Goal: Entertainment & Leisure: Consume media (video, audio)

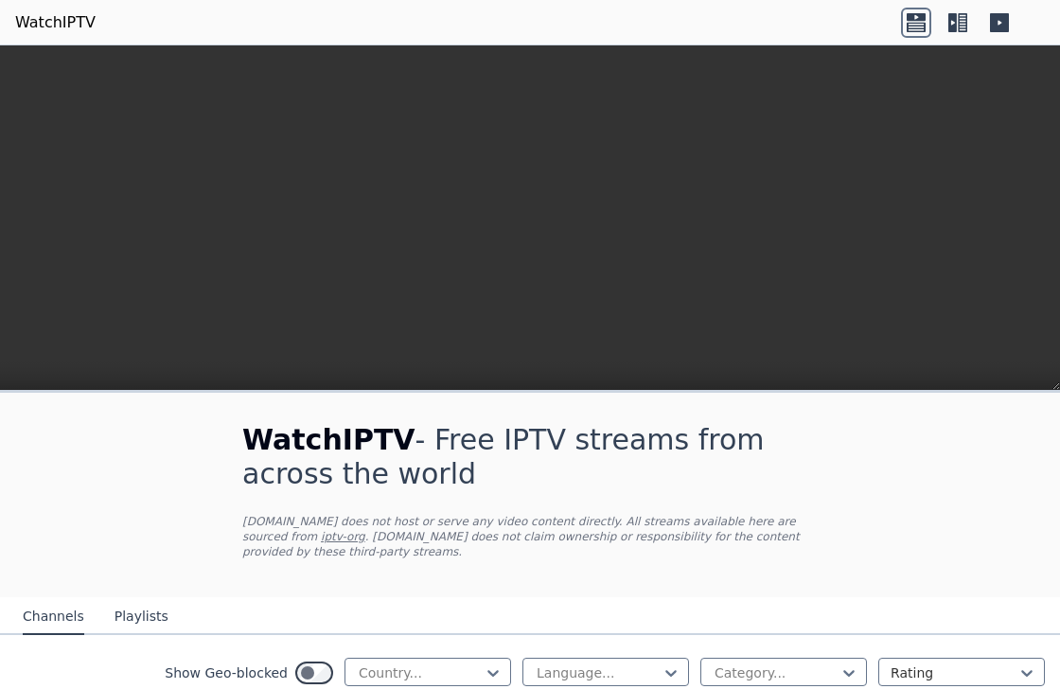
scroll to position [1302, 0]
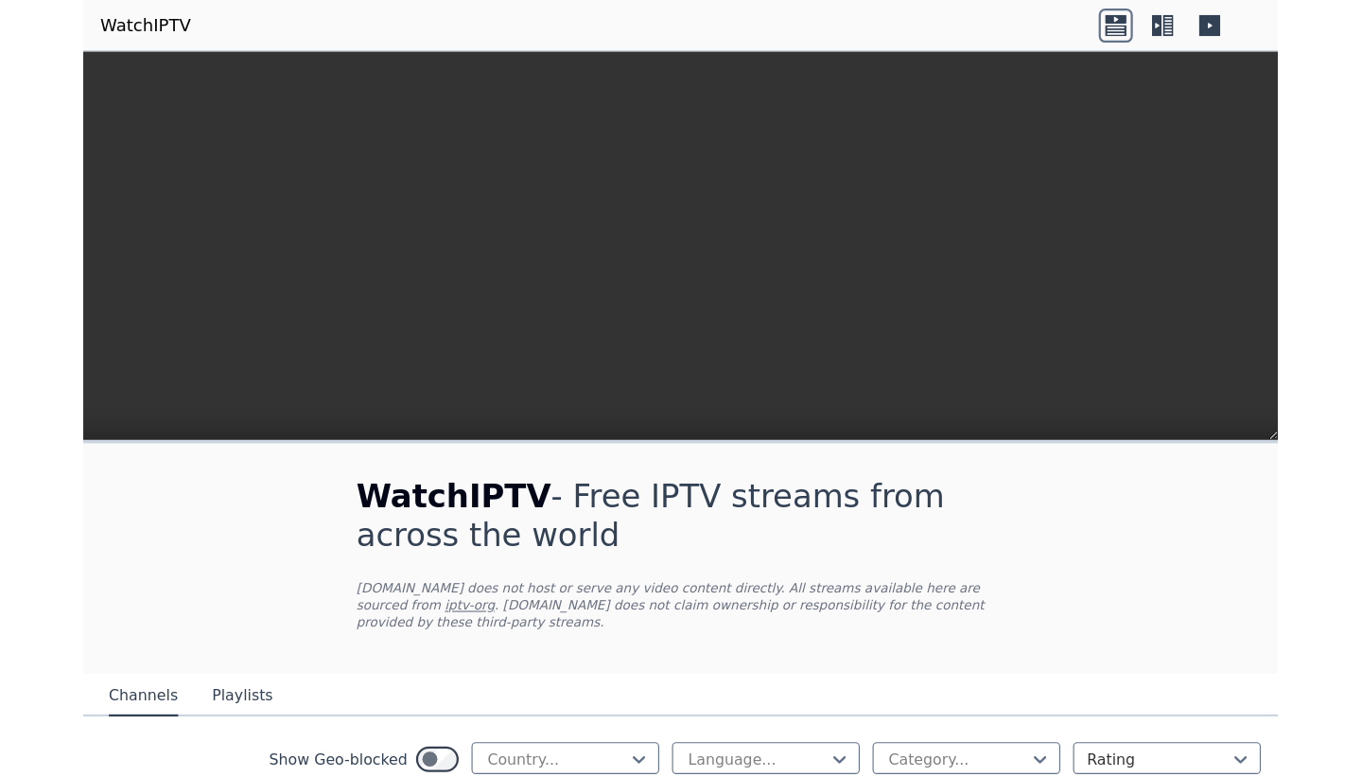
scroll to position [0, 0]
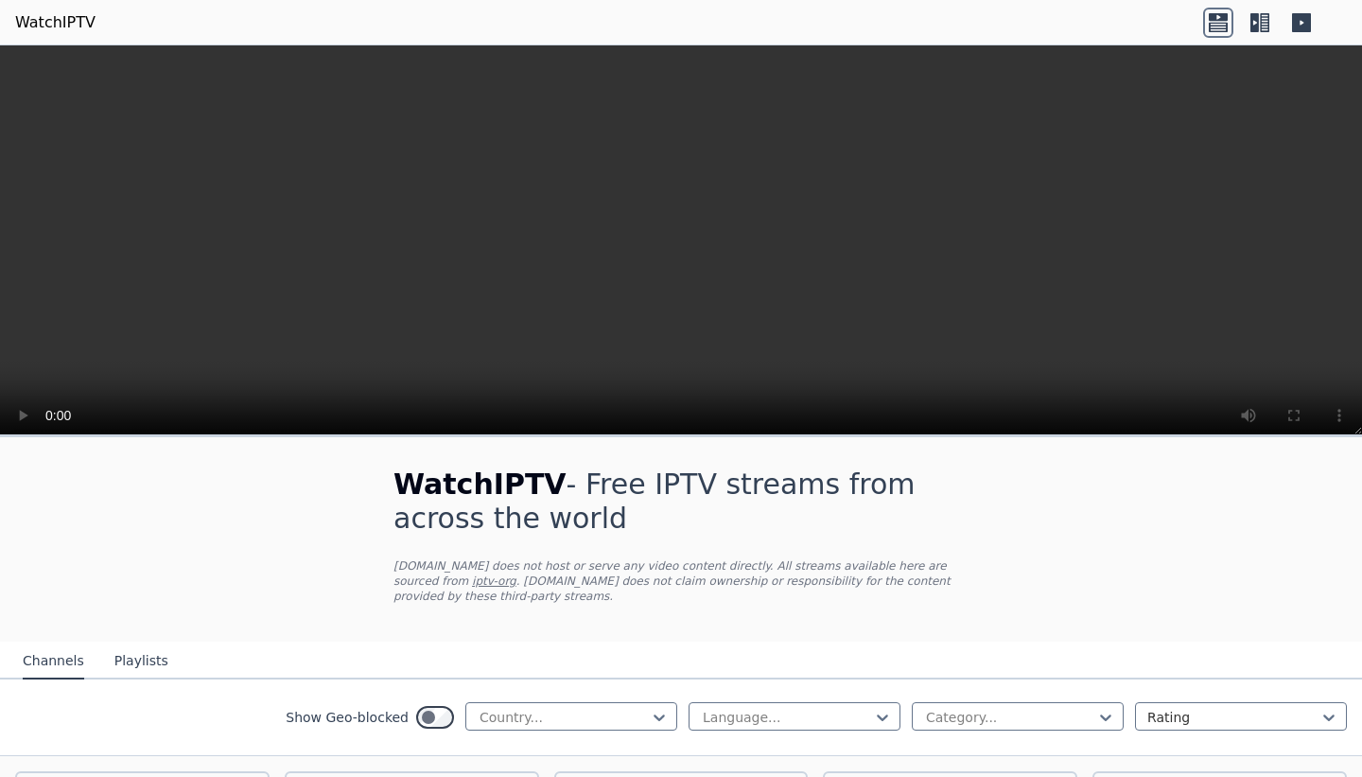
click at [138, 643] on button "Playlists" at bounding box center [141, 661] width 54 height 36
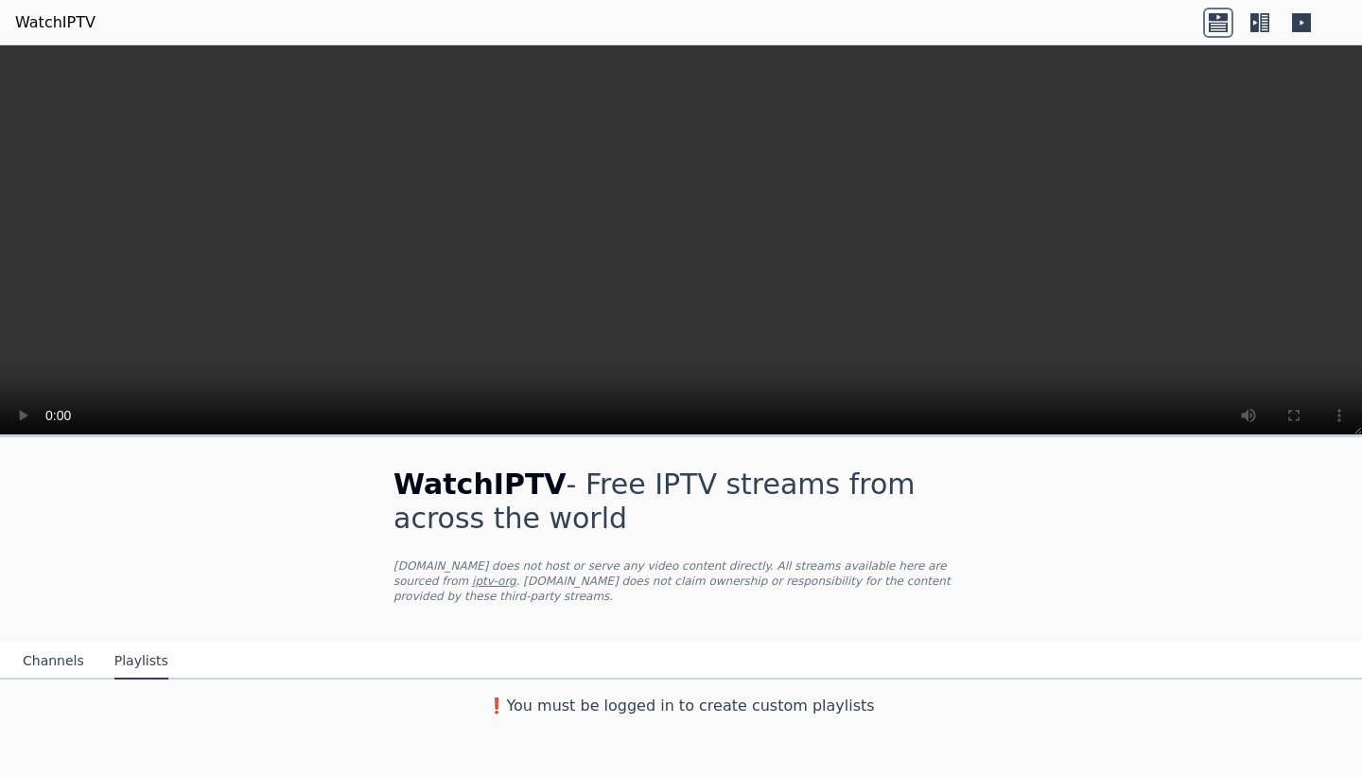
scroll to position [0, 0]
click at [45, 679] on button "Channels" at bounding box center [53, 661] width 61 height 36
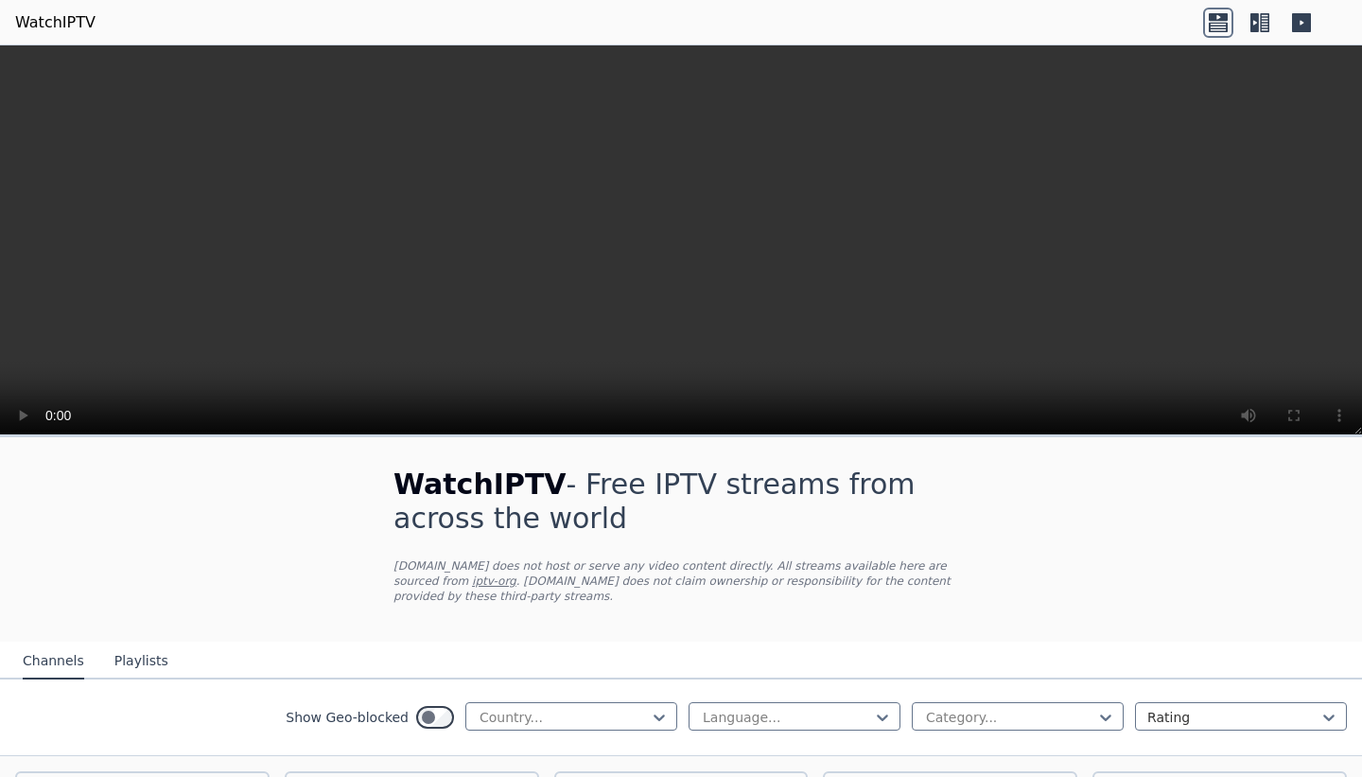
click at [45, 679] on button "Channels" at bounding box center [53, 661] width 61 height 36
click at [930, 688] on div at bounding box center [1010, 717] width 172 height 19
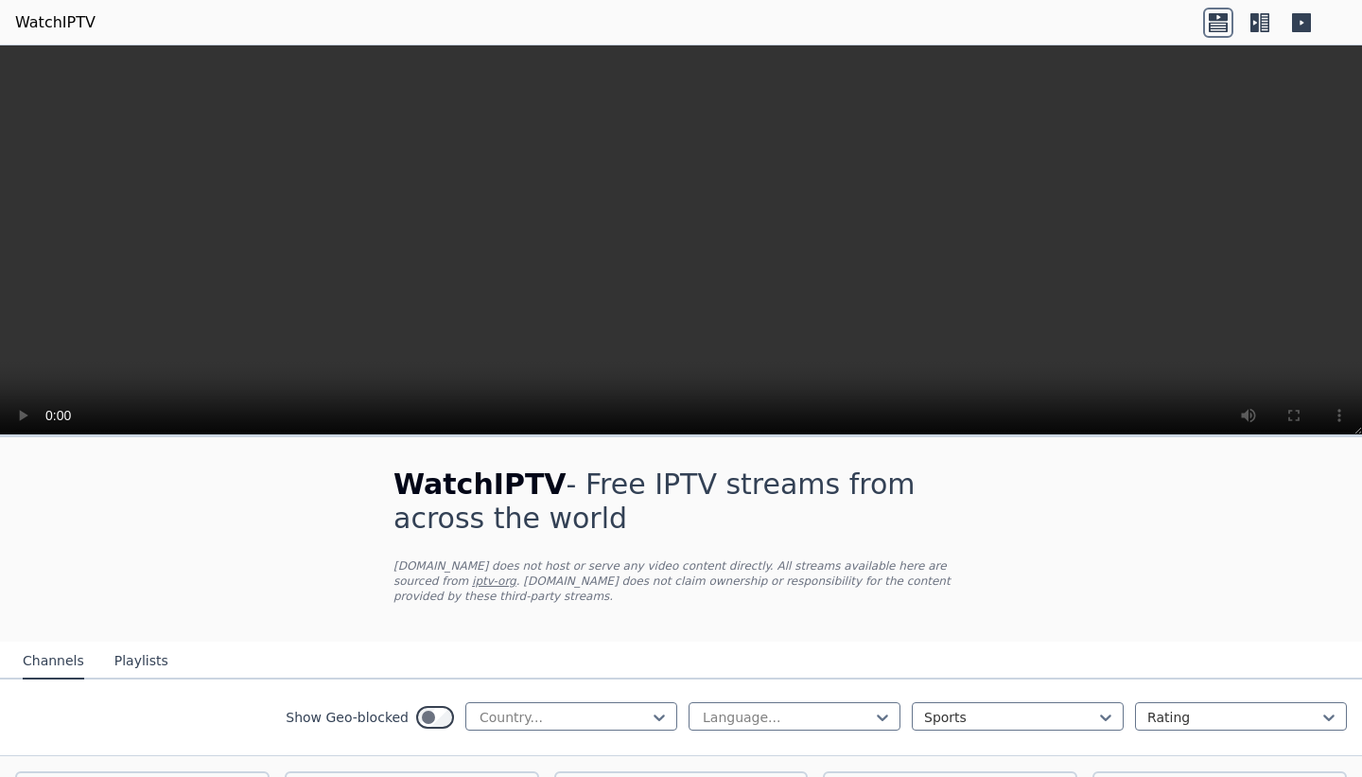
scroll to position [482, 0]
click at [650, 688] on div at bounding box center [659, 717] width 19 height 19
click at [558, 677] on div "United States" at bounding box center [571, 694] width 212 height 34
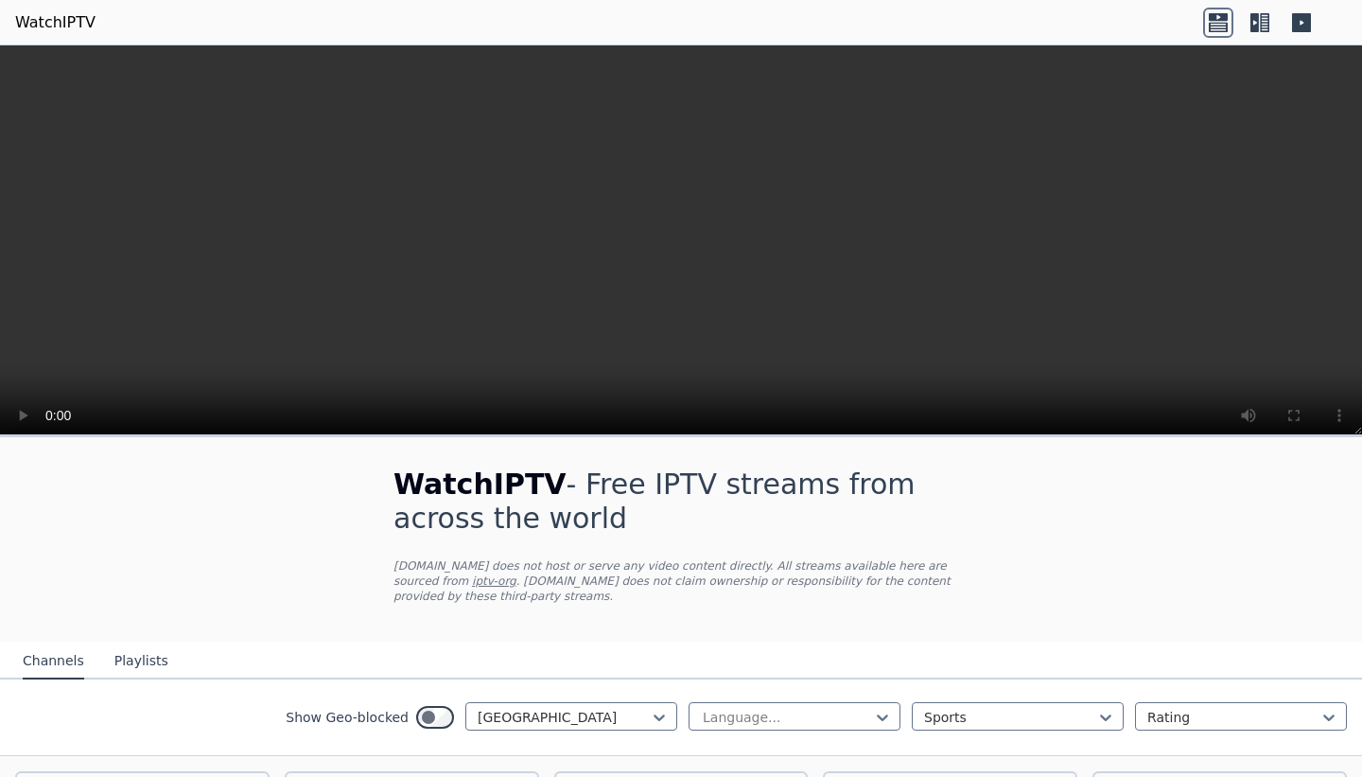
scroll to position [675, 0]
click at [1258, 24] on icon at bounding box center [1255, 22] width 9 height 19
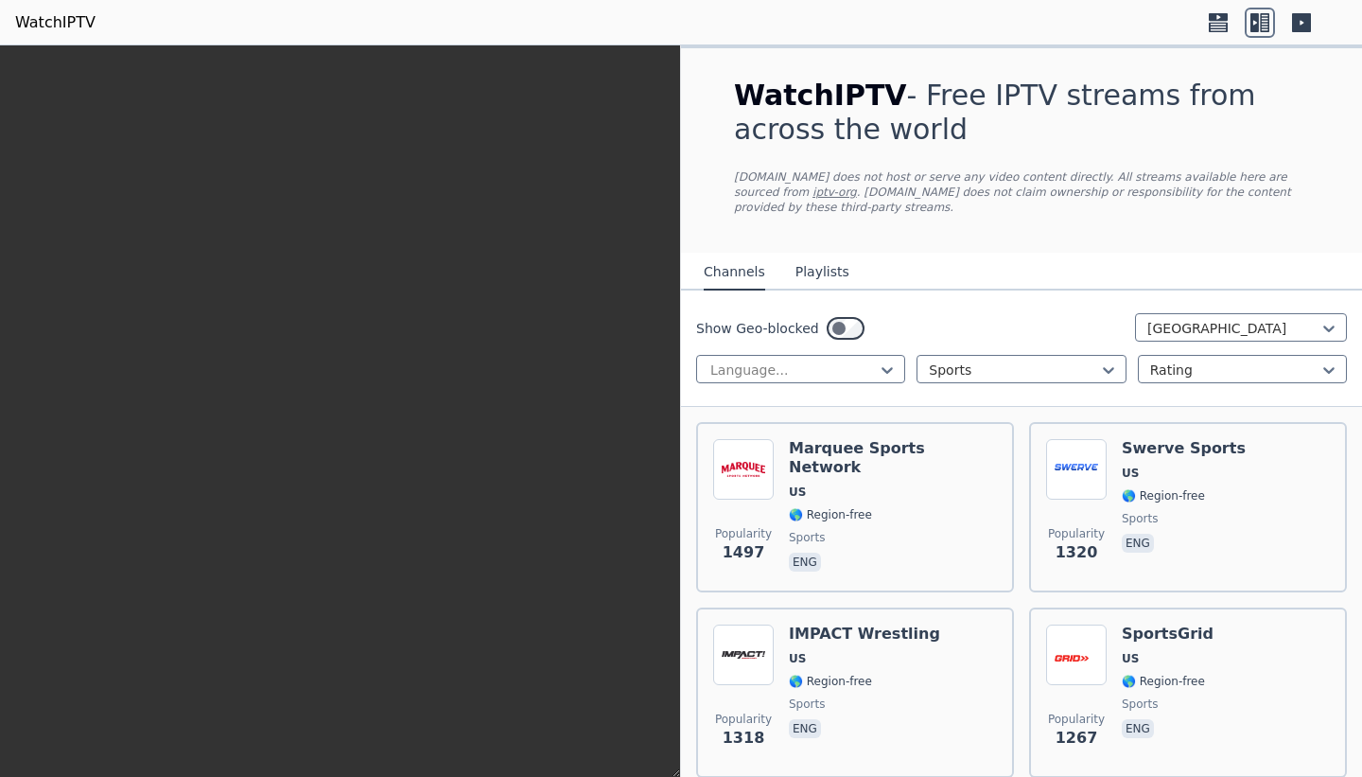
click at [1287, 25] on icon at bounding box center [1302, 23] width 30 height 30
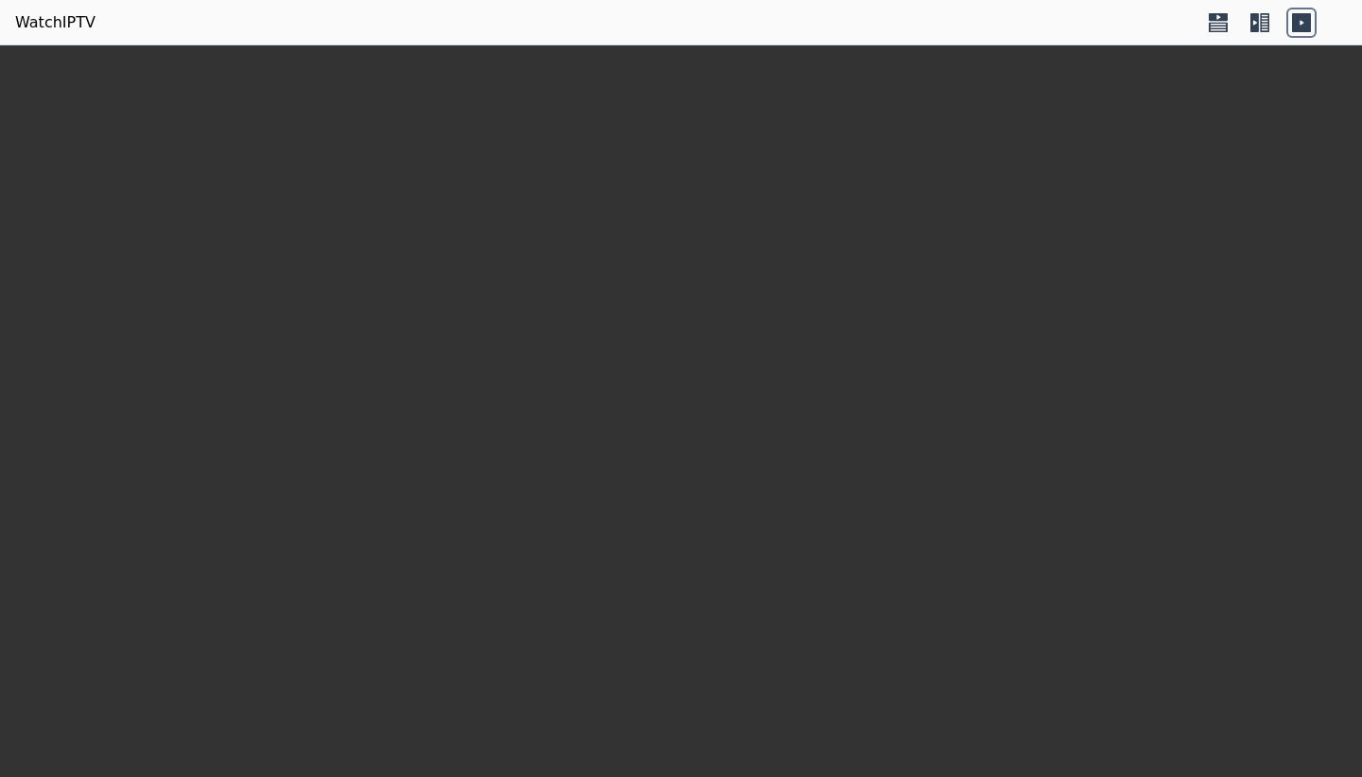
click at [1209, 26] on icon at bounding box center [1218, 26] width 19 height 9
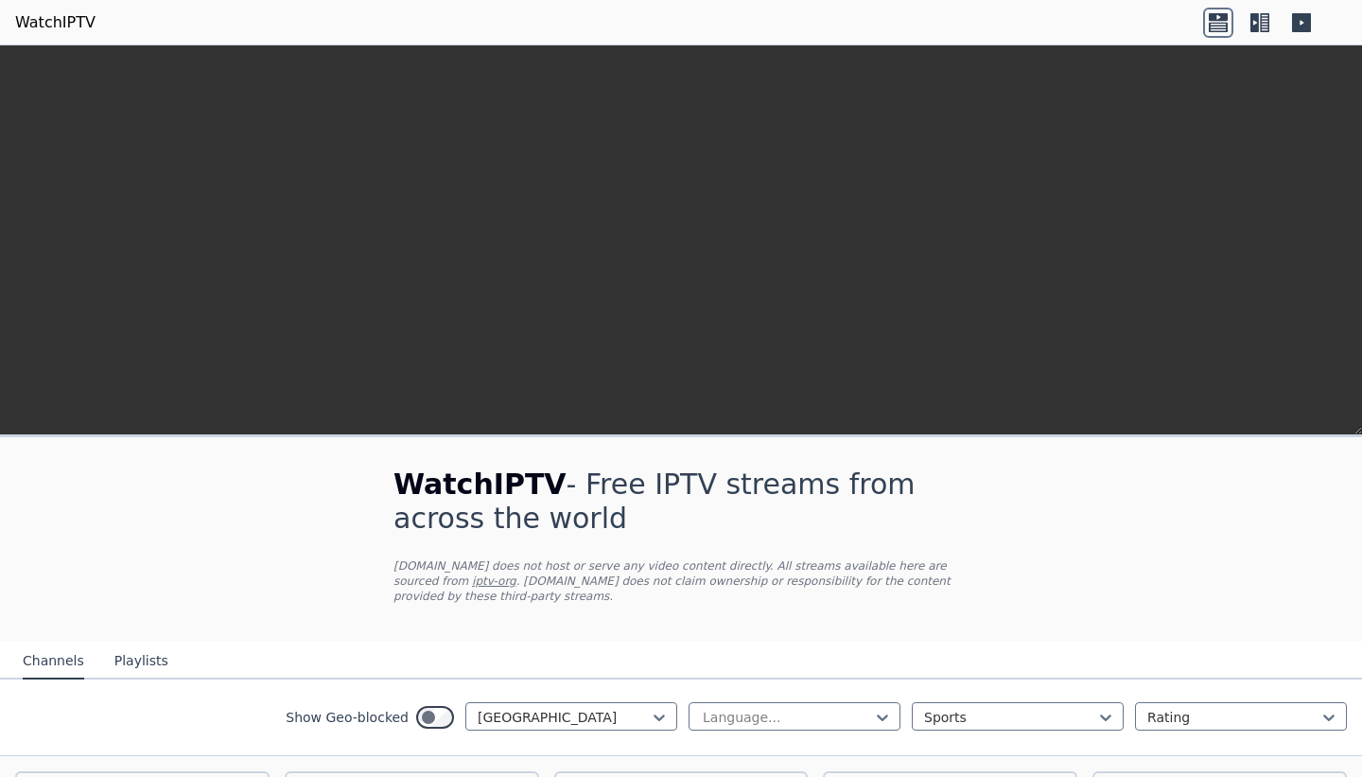
click at [1209, 29] on icon at bounding box center [1218, 26] width 19 height 9
click at [1267, 24] on icon at bounding box center [1264, 22] width 9 height 19
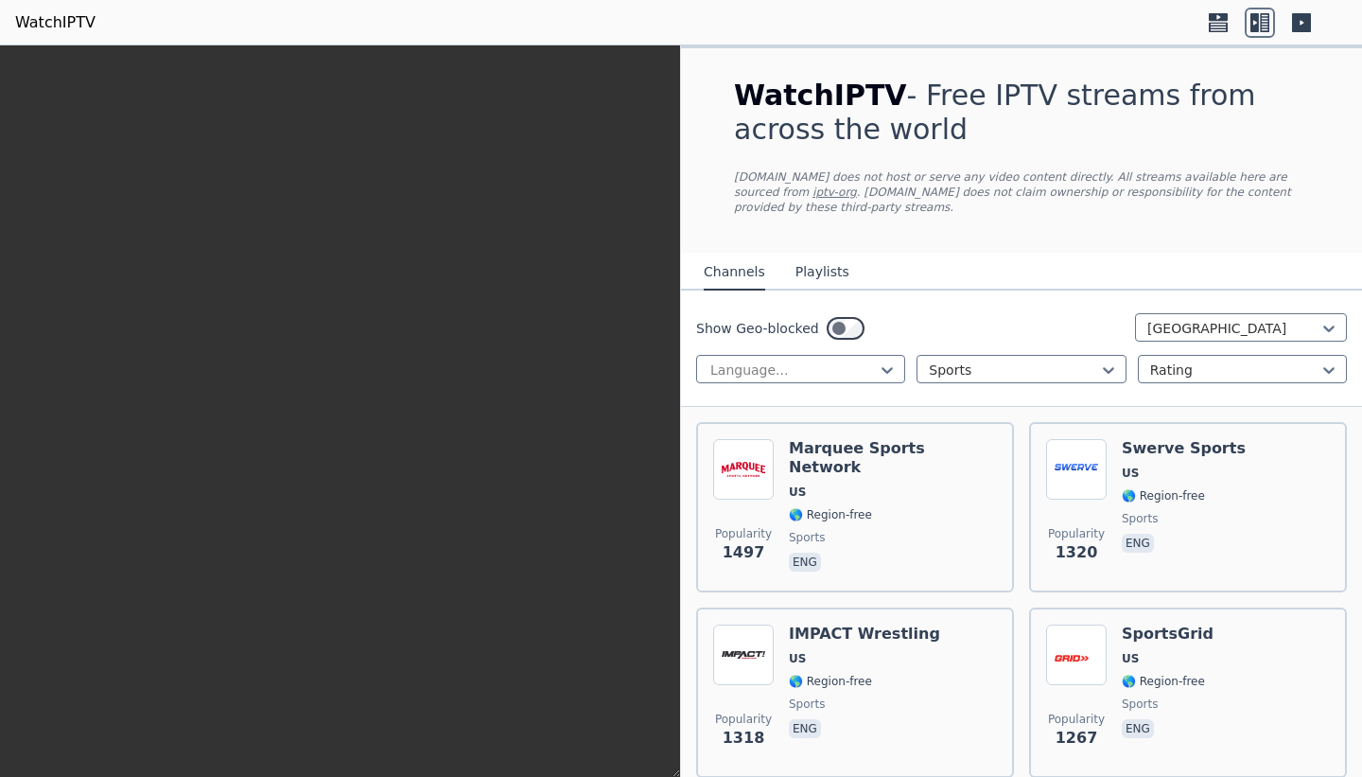
click at [1203, 28] on icon at bounding box center [1218, 23] width 30 height 30
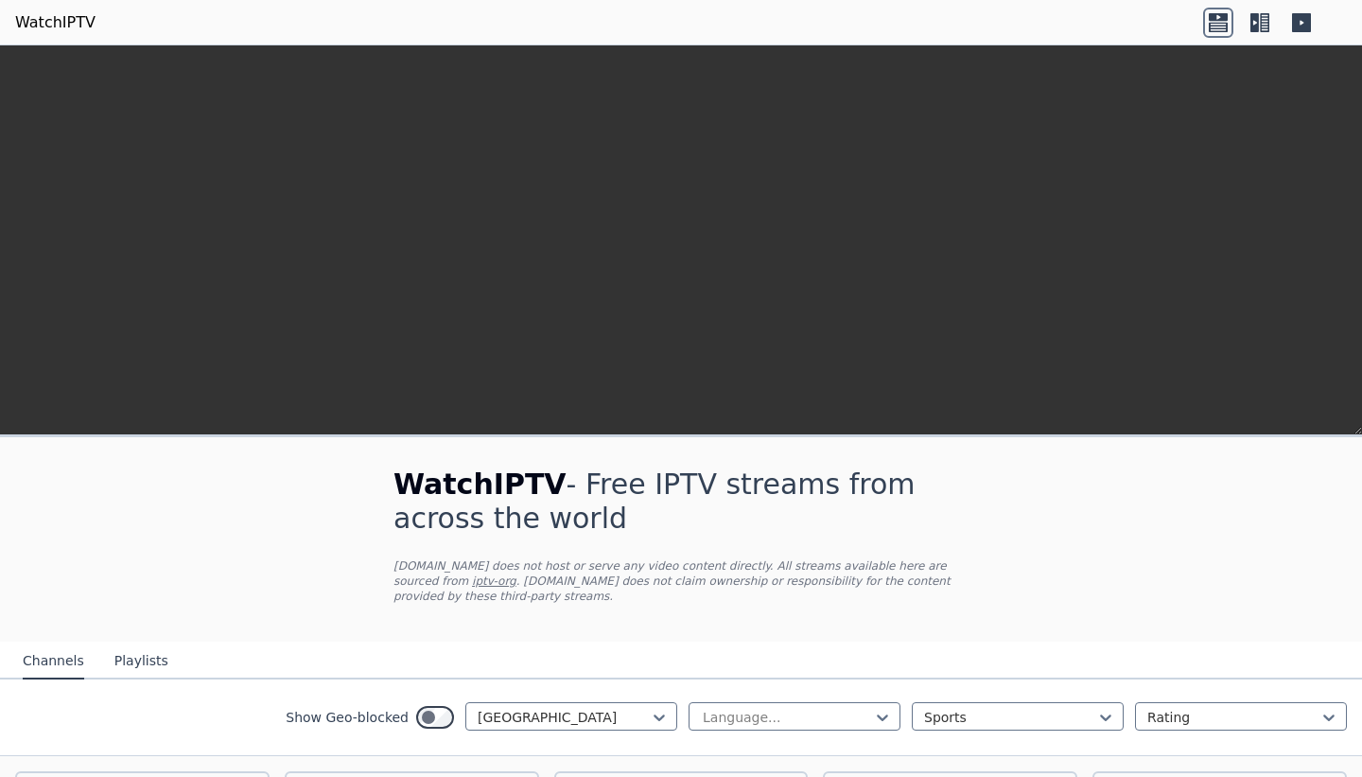
scroll to position [1054, 0]
